Goal: Task Accomplishment & Management: Use online tool/utility

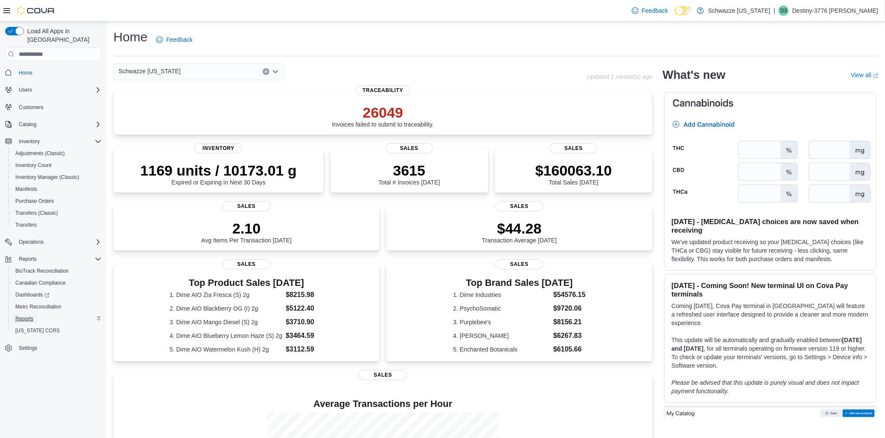
click at [33, 315] on span "Reports" at bounding box center [24, 318] width 18 height 7
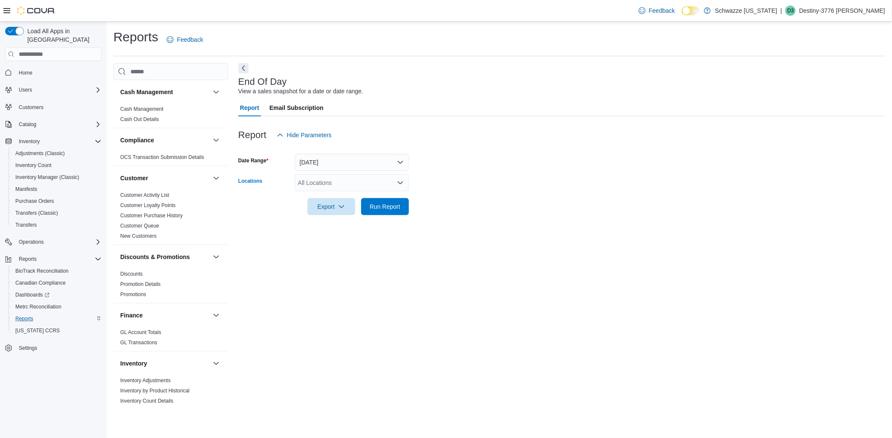
click at [402, 184] on icon "Open list of options" at bounding box center [400, 182] width 7 height 7
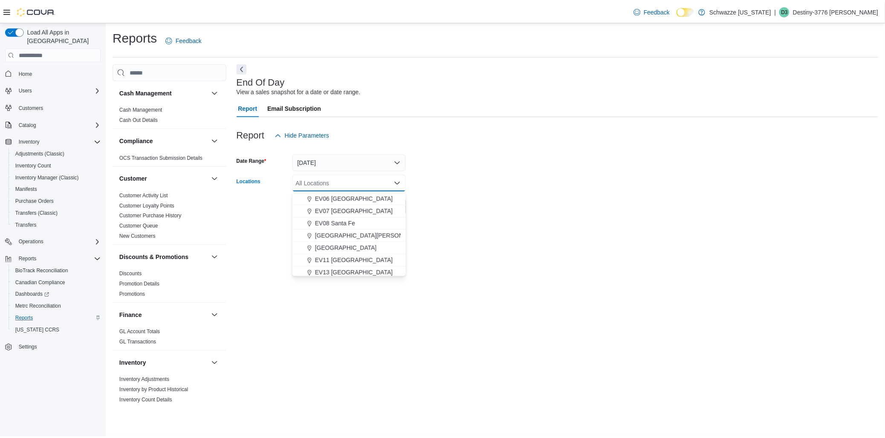
scroll to position [95, 0]
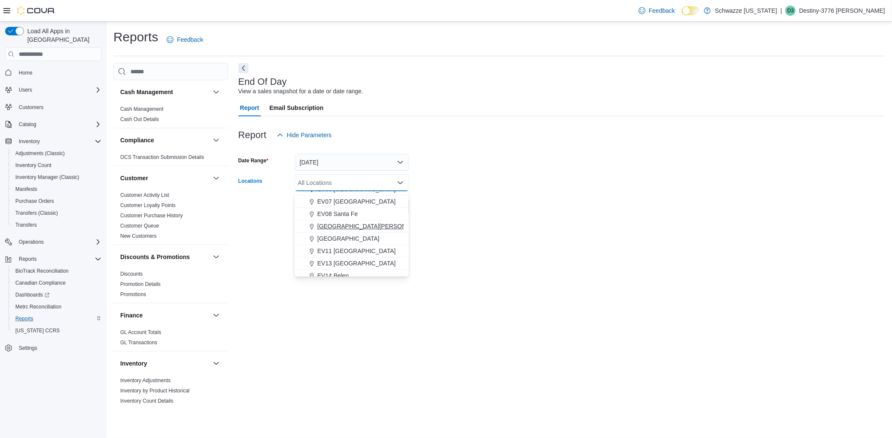
click at [352, 226] on span "[GEOGRAPHIC_DATA][PERSON_NAME]" at bounding box center [372, 226] width 111 height 9
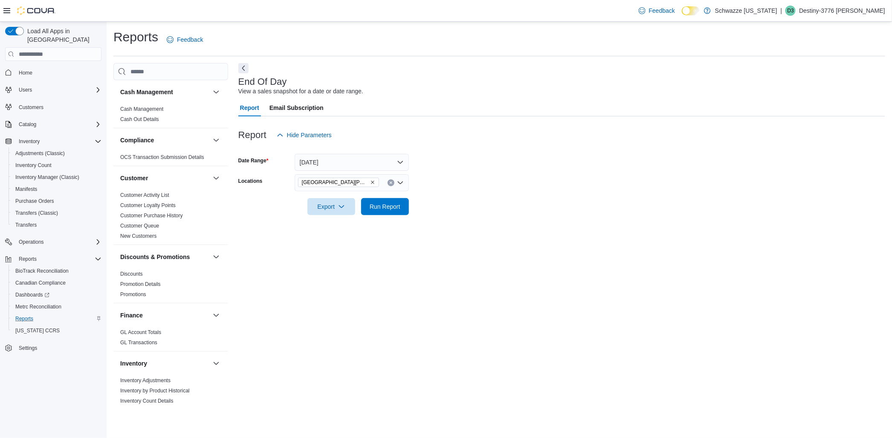
click at [469, 199] on form "Date Range [DATE] Locations [GEOGRAPHIC_DATA][PERSON_NAME] Export Run Report" at bounding box center [561, 180] width 646 height 72
click at [392, 210] on span "Run Report" at bounding box center [384, 206] width 31 height 9
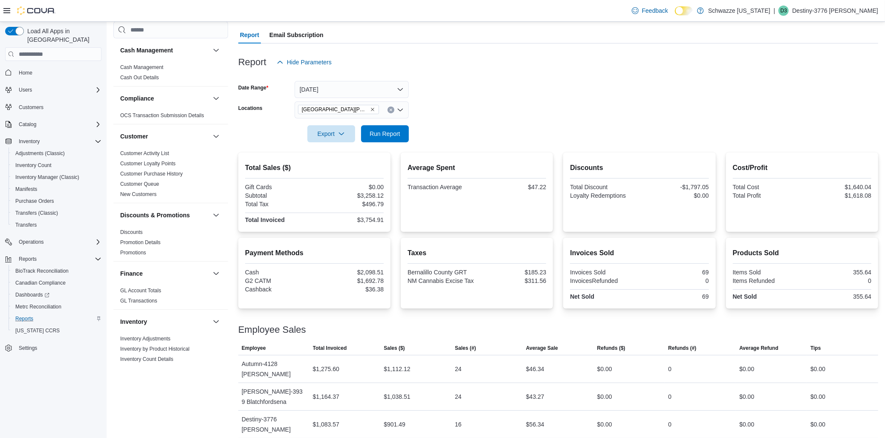
scroll to position [77, 0]
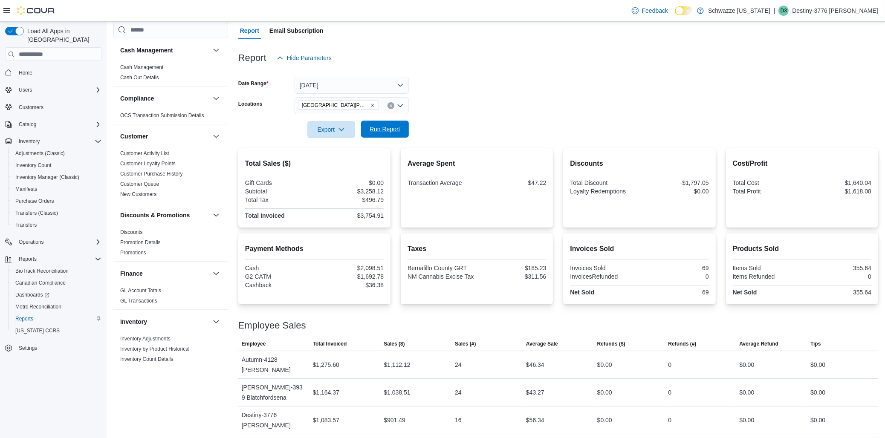
click at [392, 135] on span "Run Report" at bounding box center [385, 129] width 38 height 17
click at [372, 130] on span "Run Report" at bounding box center [384, 129] width 31 height 9
click at [403, 133] on span "Run Report" at bounding box center [385, 129] width 38 height 17
